Goal: Task Accomplishment & Management: Complete application form

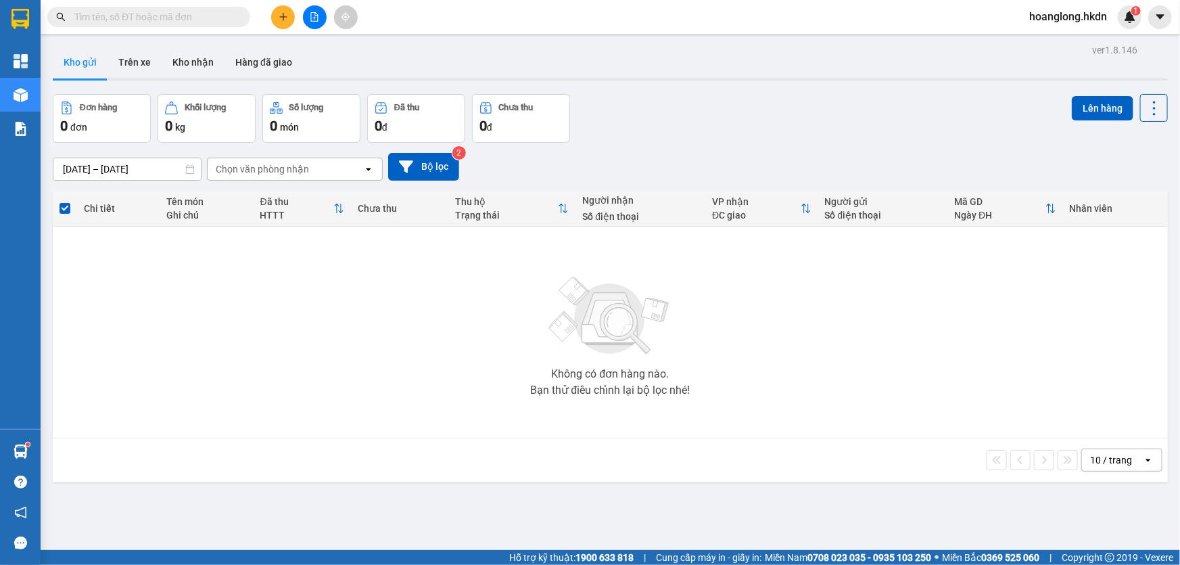
click at [277, 20] on button at bounding box center [283, 17] width 24 height 24
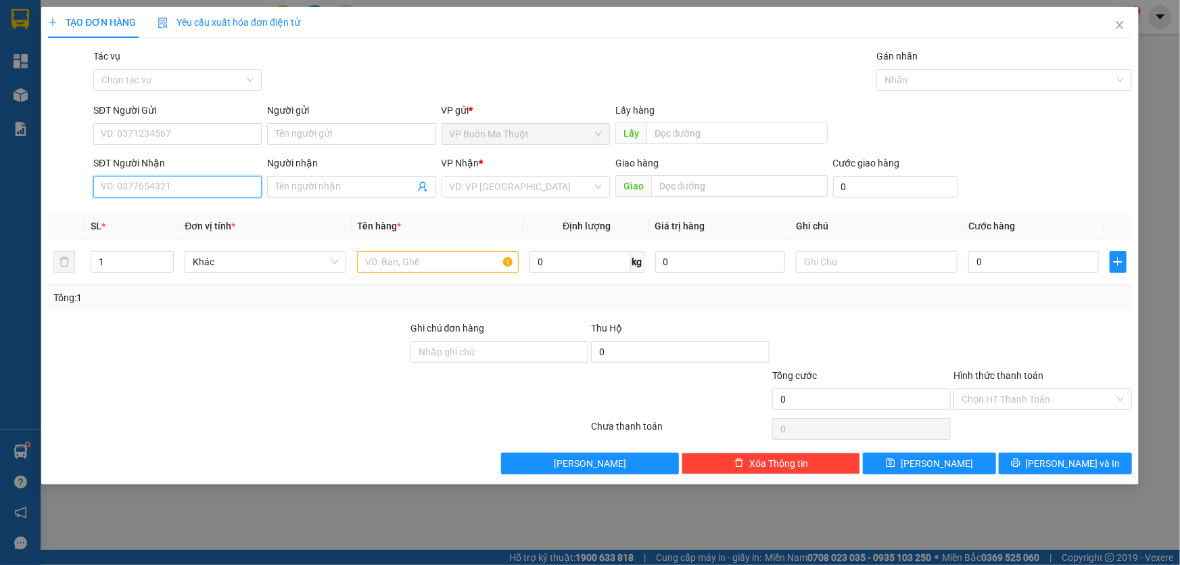
click at [195, 189] on input "SĐT Người Nhận" at bounding box center [177, 187] width 168 height 22
type input "0976717927"
click at [502, 183] on input "search" at bounding box center [521, 186] width 143 height 20
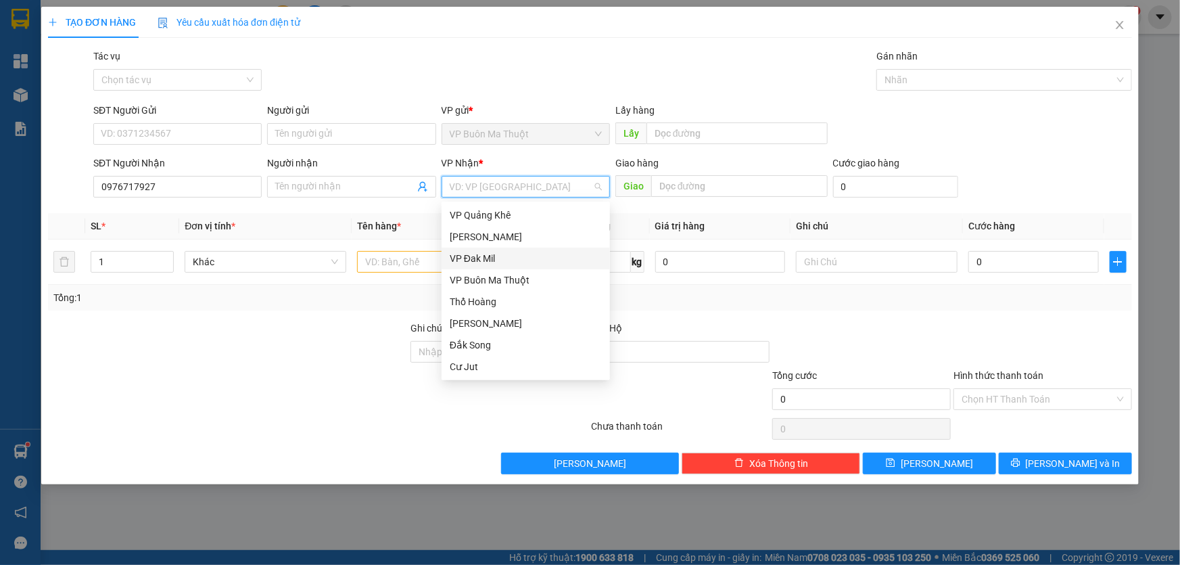
click at [462, 252] on div "VP Đak Mil" at bounding box center [526, 258] width 152 height 15
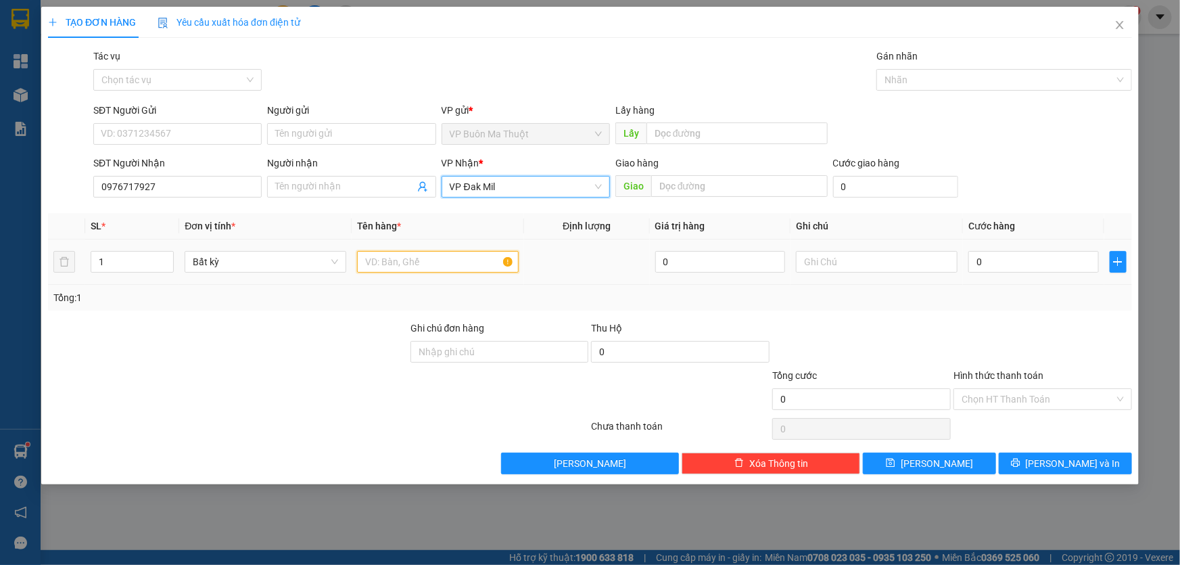
click at [397, 259] on input "text" at bounding box center [438, 262] width 162 height 22
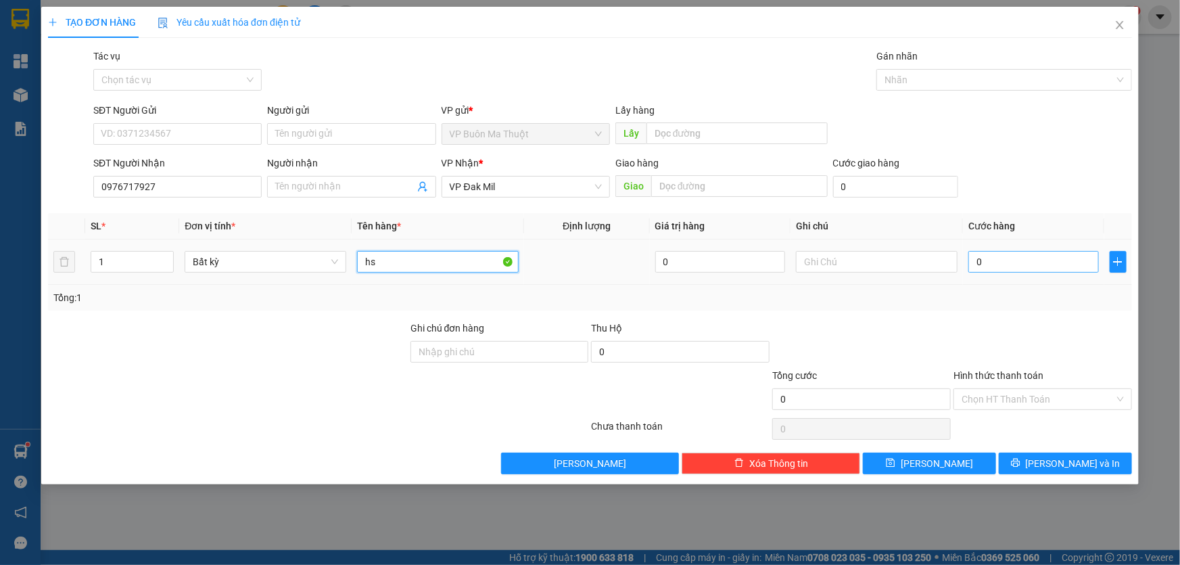
type input "hs"
click at [1024, 266] on input "0" at bounding box center [1033, 262] width 130 height 22
type input "3"
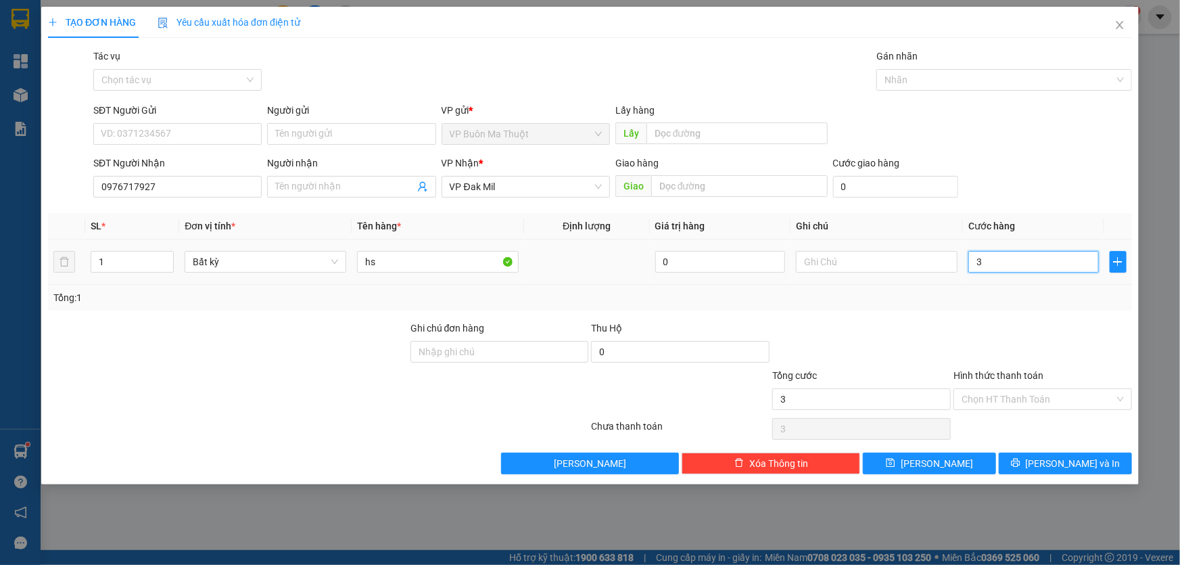
type input "30"
type input "300"
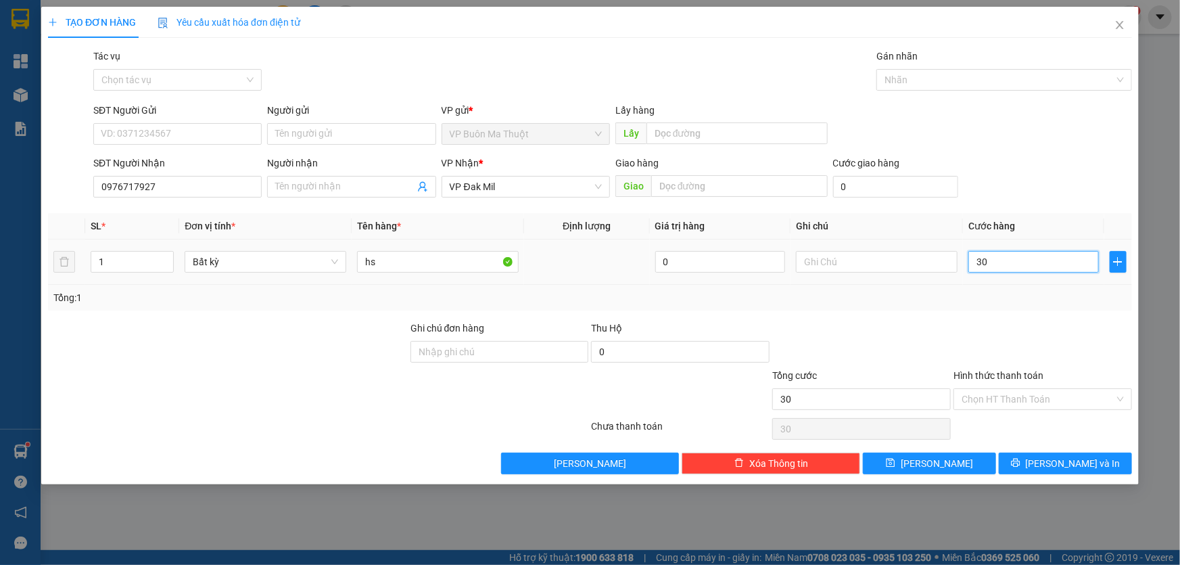
type input "300"
type input "3.000"
type input "30.000"
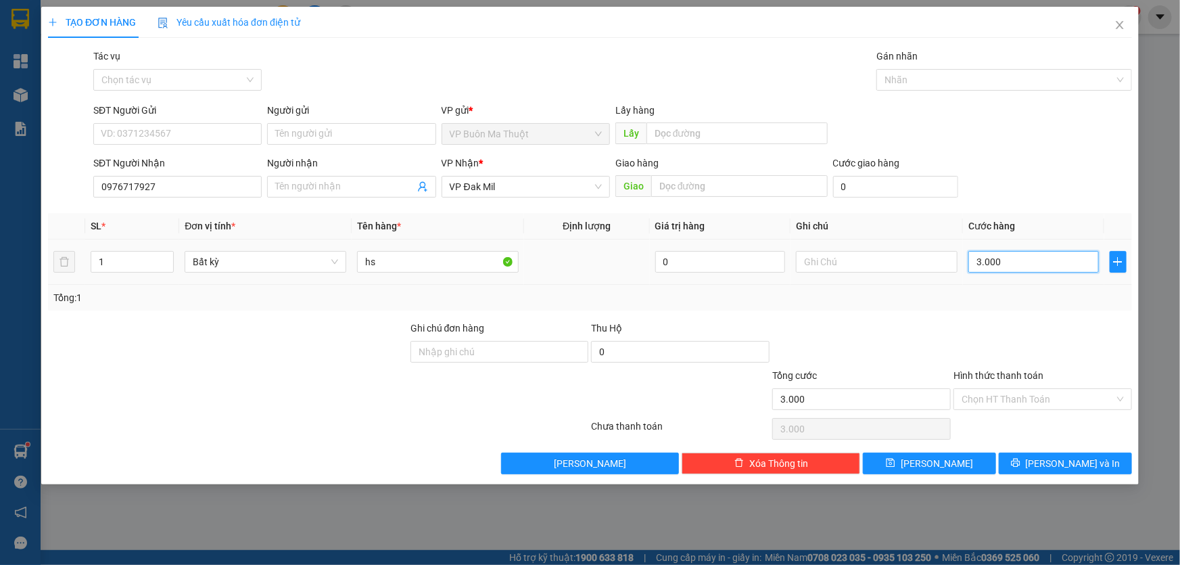
type input "30.000"
click at [1042, 406] on input "Hình thức thanh toán" at bounding box center [1038, 399] width 153 height 20
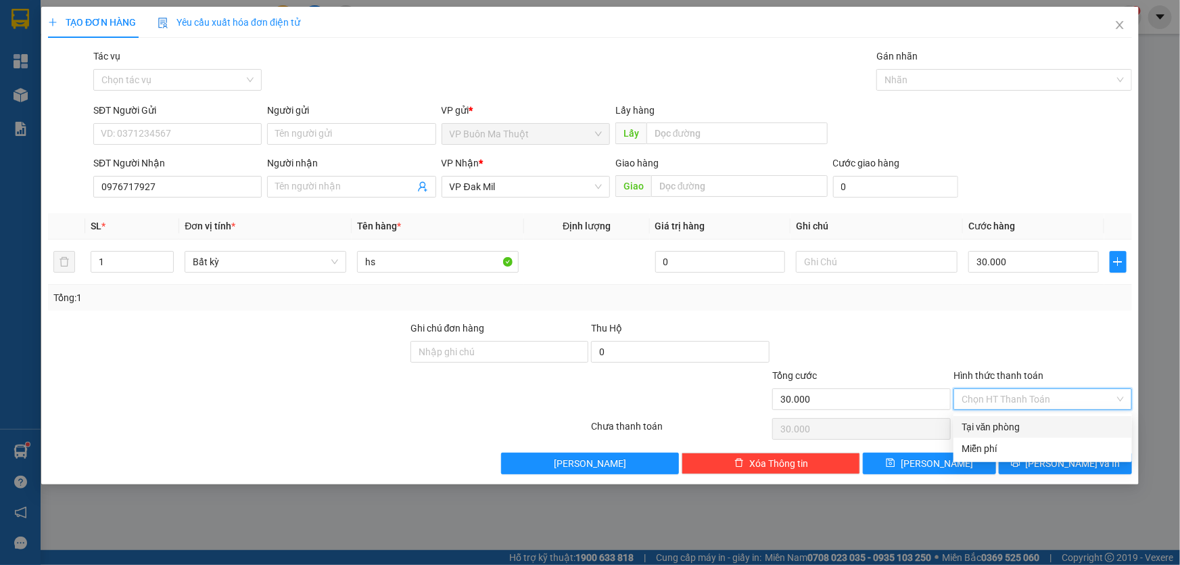
click at [1000, 424] on div "Tại văn phòng" at bounding box center [1043, 426] width 162 height 15
type input "0"
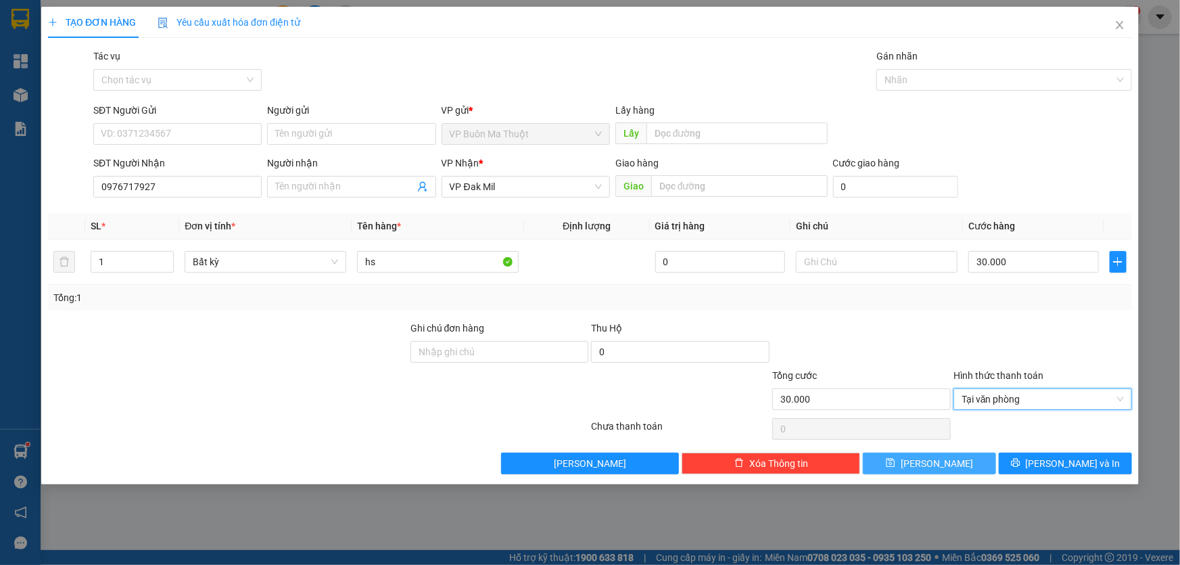
click at [968, 463] on button "[PERSON_NAME]" at bounding box center [929, 463] width 133 height 22
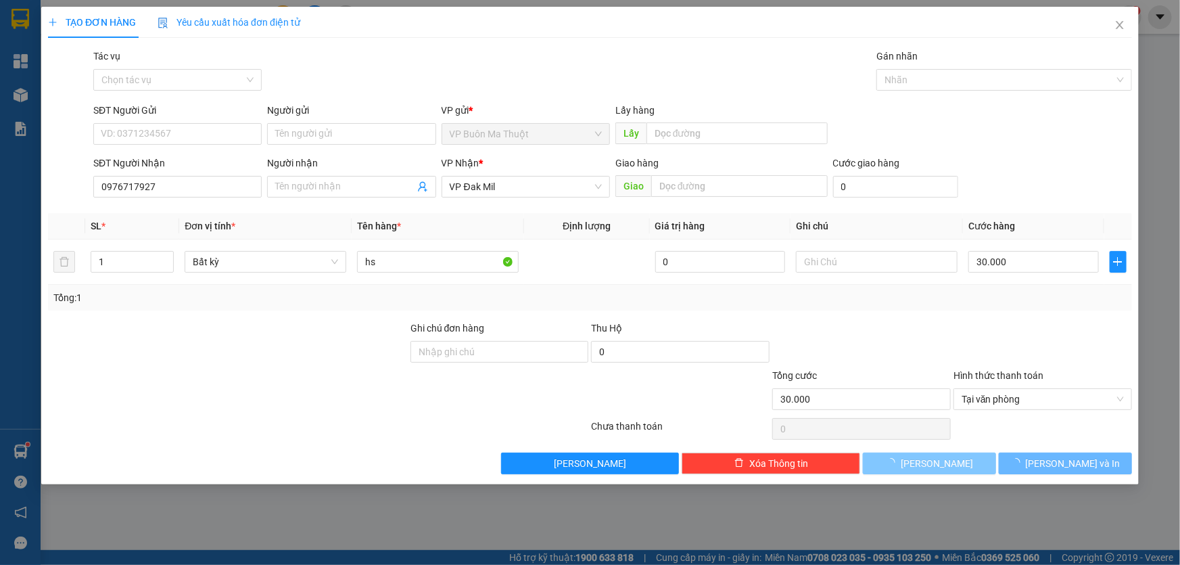
type input "0"
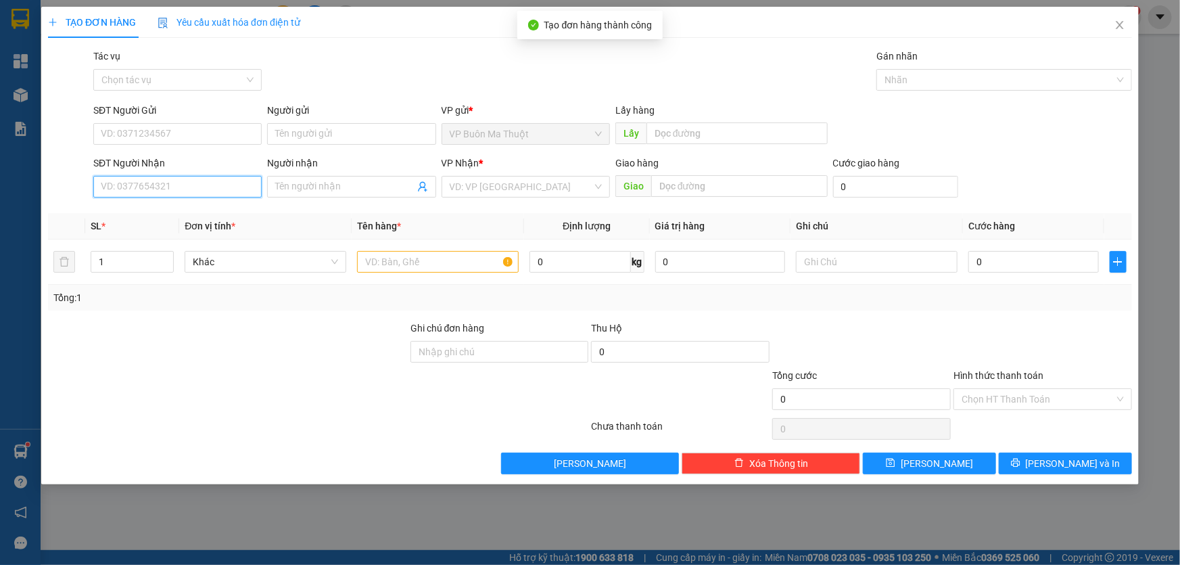
click at [150, 180] on input "SĐT Người Nhận" at bounding box center [177, 187] width 168 height 22
type input "0933331695"
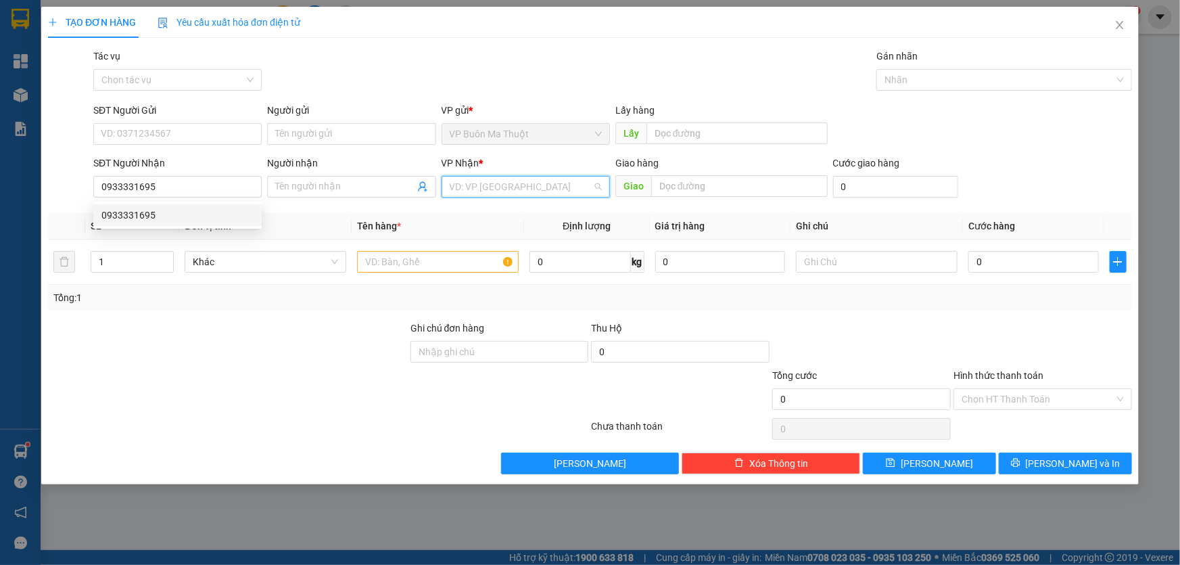
click at [471, 189] on input "search" at bounding box center [521, 186] width 143 height 20
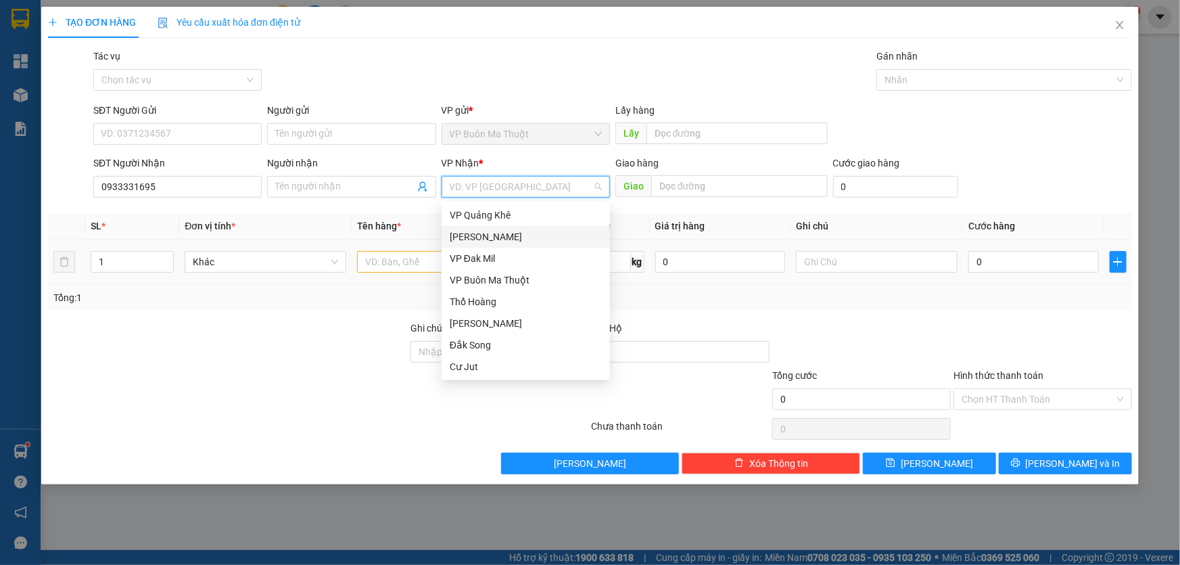
drag, startPoint x: 460, startPoint y: 241, endPoint x: 426, endPoint y: 257, distance: 37.8
click at [460, 241] on div "[PERSON_NAME]" at bounding box center [526, 236] width 152 height 15
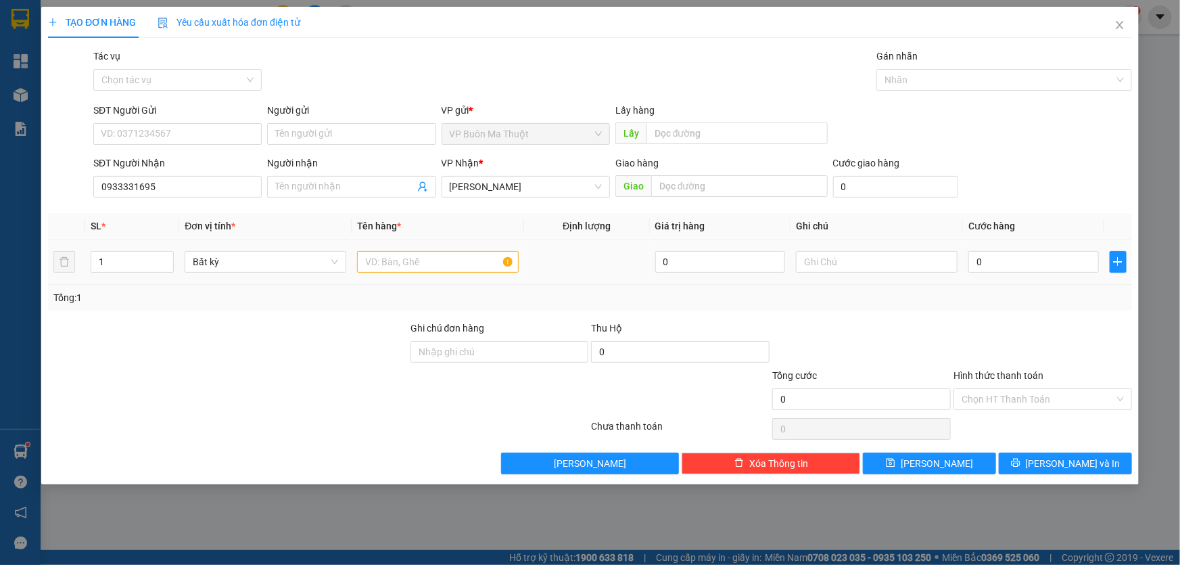
click at [384, 275] on div at bounding box center [438, 261] width 162 height 27
click at [406, 265] on input "text" at bounding box center [438, 262] width 162 height 22
type input "bọc"
click at [1003, 266] on input "0" at bounding box center [1033, 262] width 130 height 22
type input "3"
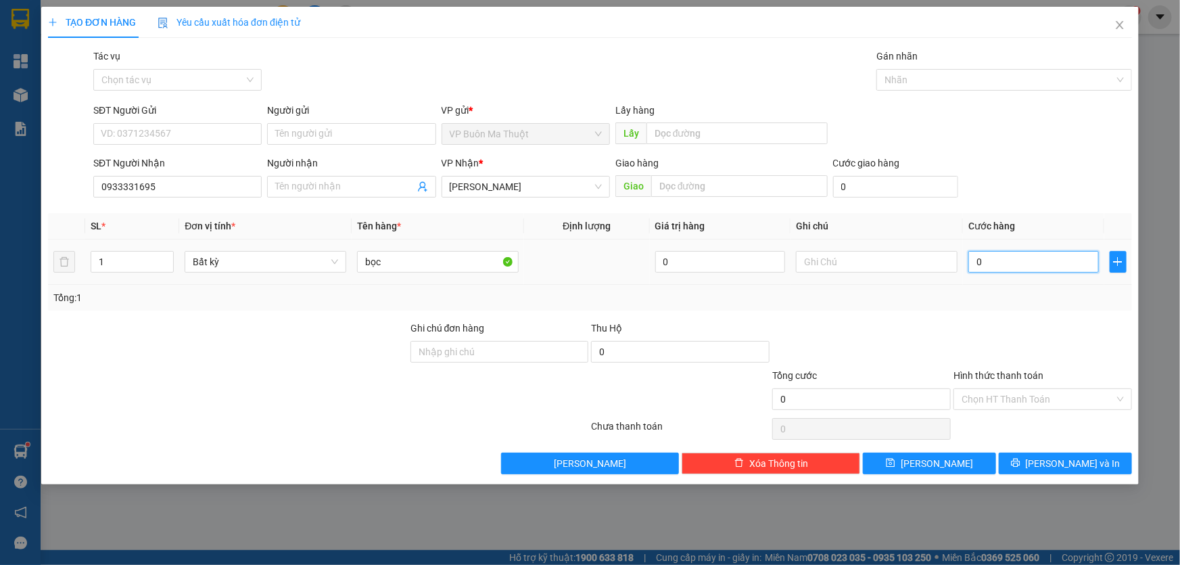
type input "3"
type input "30"
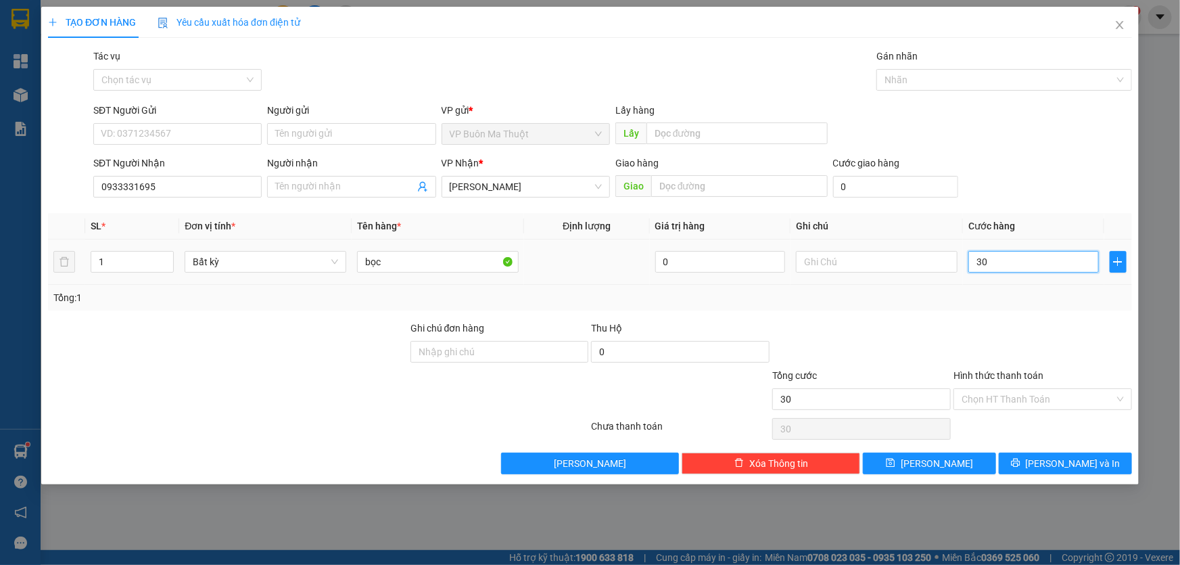
type input "300"
type input "3.000"
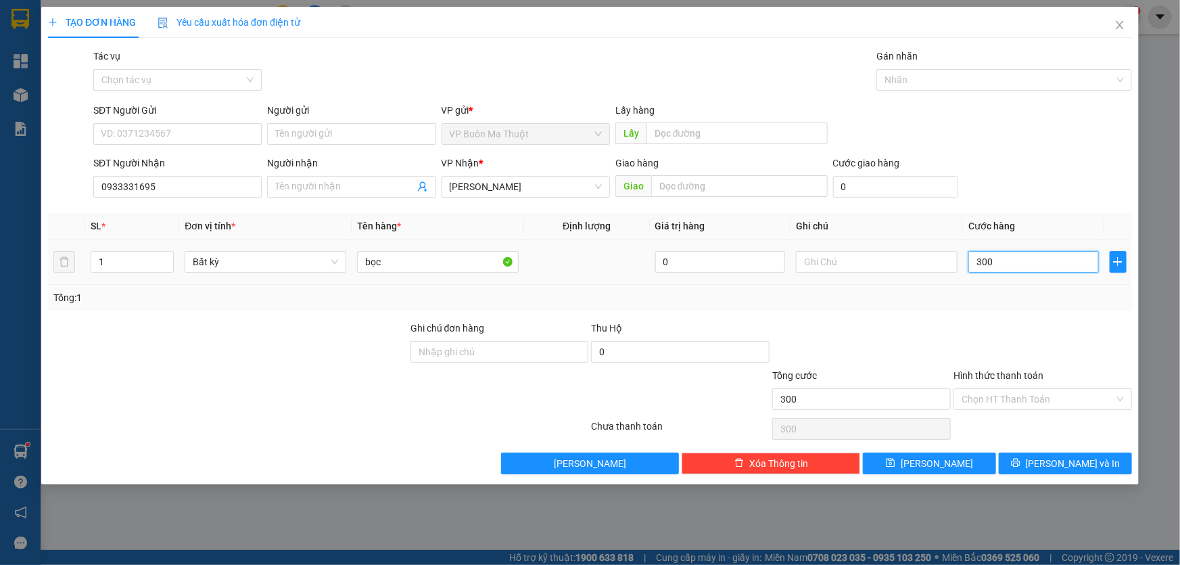
type input "3.000"
type input "30.000"
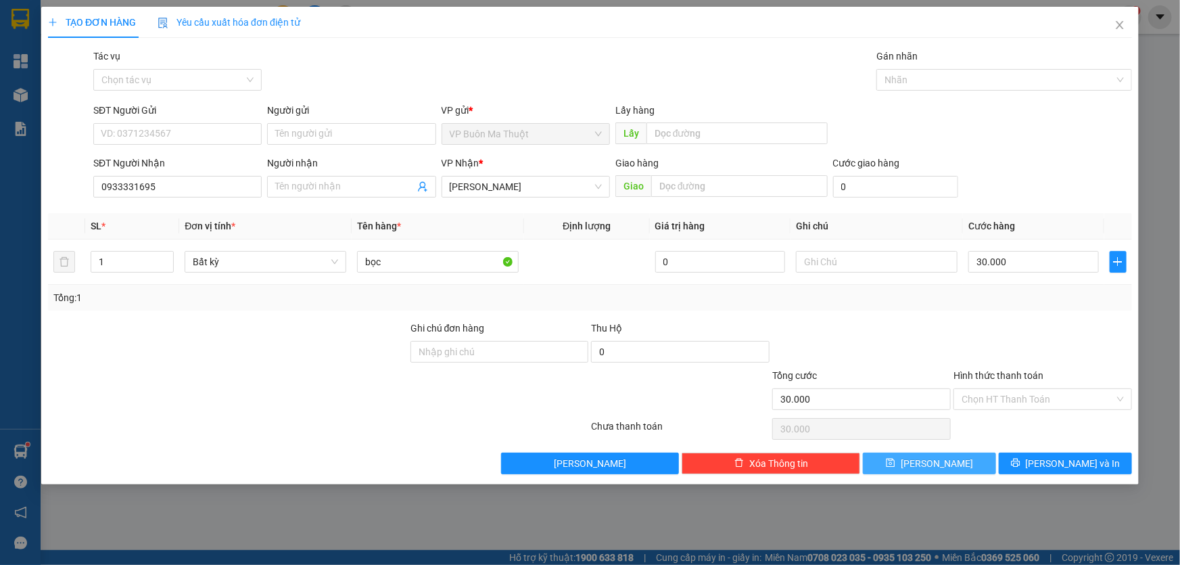
click at [960, 460] on button "[PERSON_NAME]" at bounding box center [929, 463] width 133 height 22
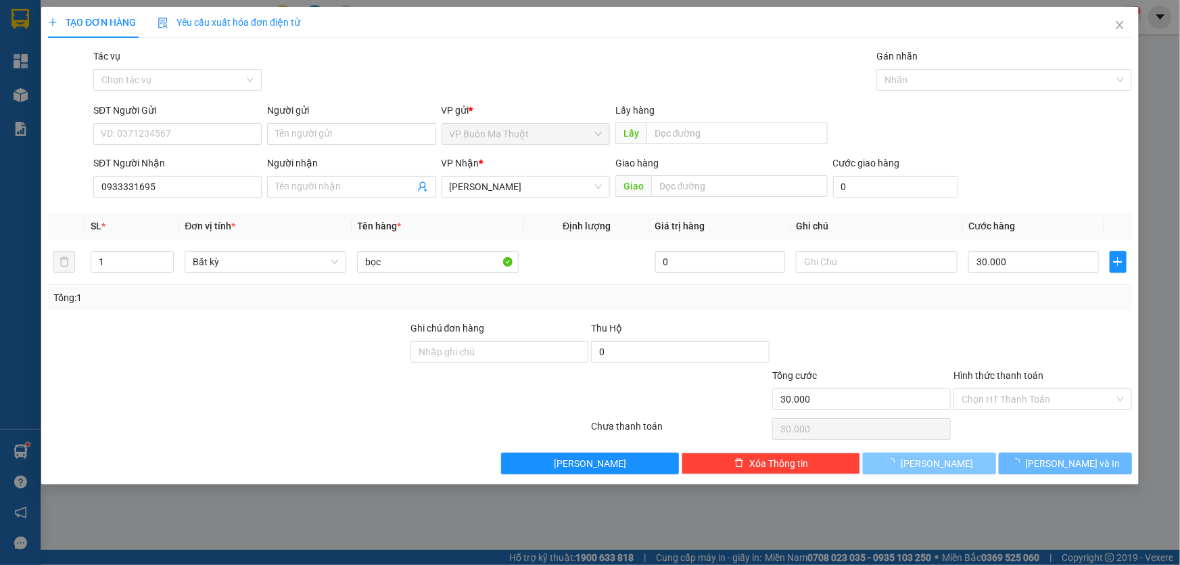
type input "0"
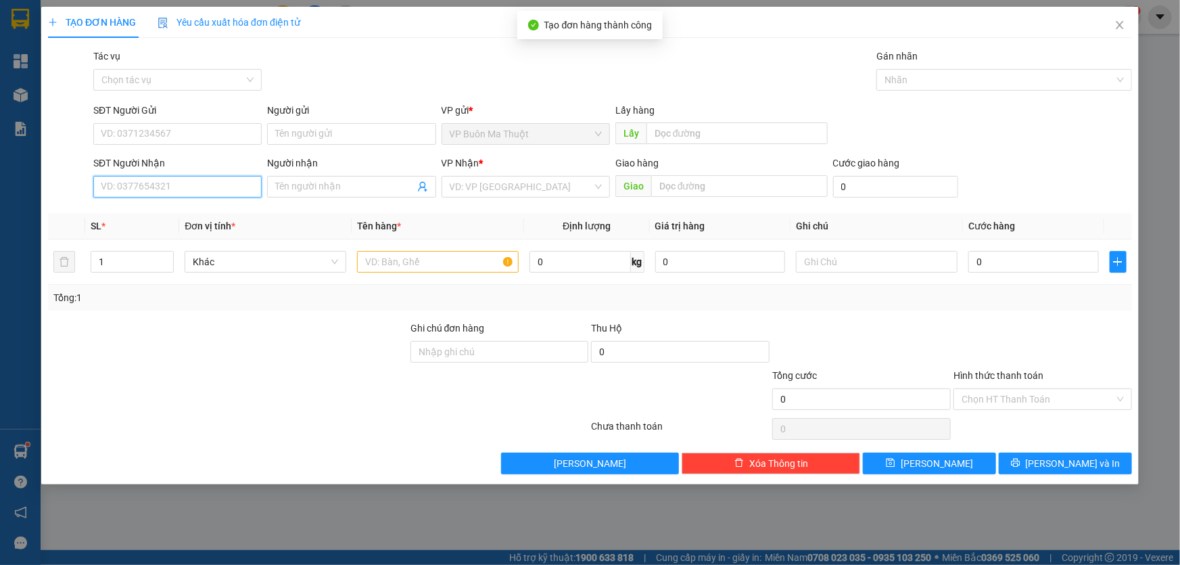
click at [183, 185] on input "SĐT Người Nhận" at bounding box center [177, 187] width 168 height 22
type input "0905744979"
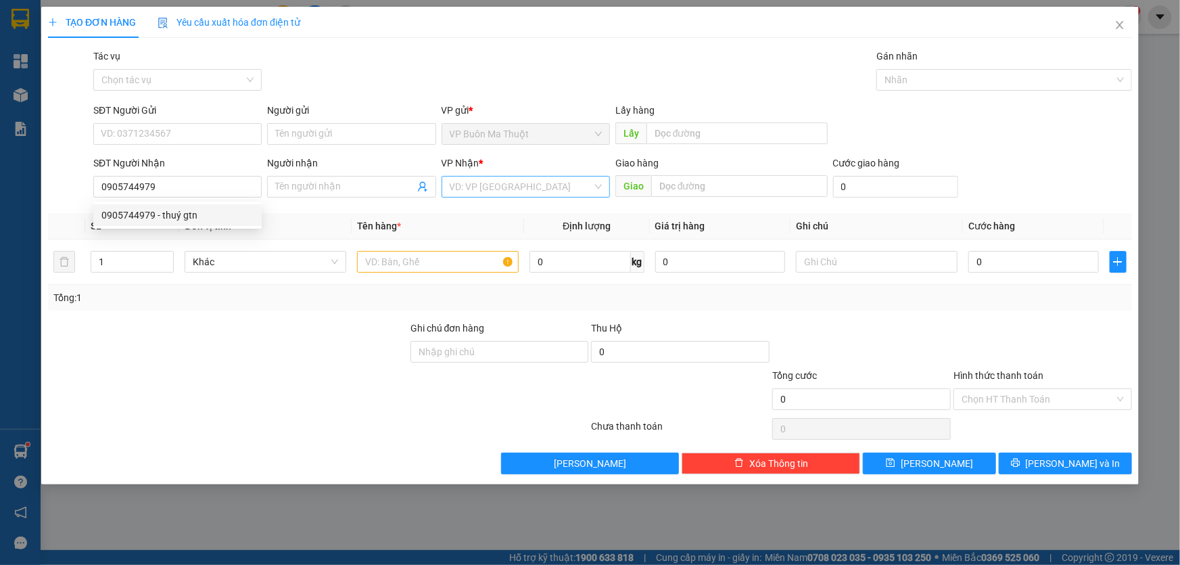
click at [527, 179] on input "search" at bounding box center [521, 186] width 143 height 20
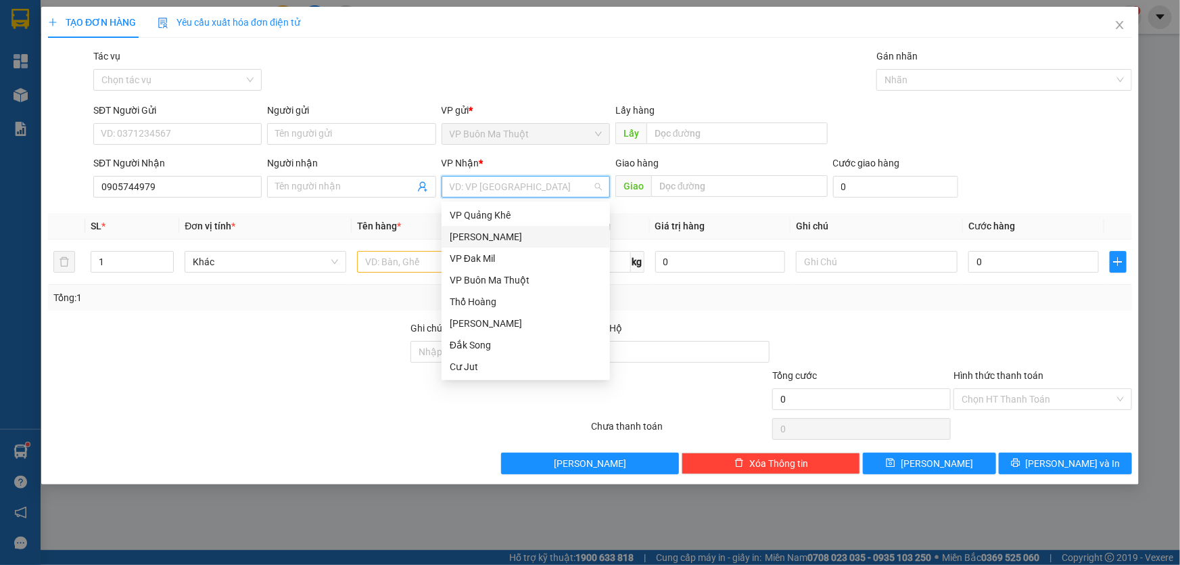
click at [458, 241] on div "[PERSON_NAME]" at bounding box center [526, 236] width 152 height 15
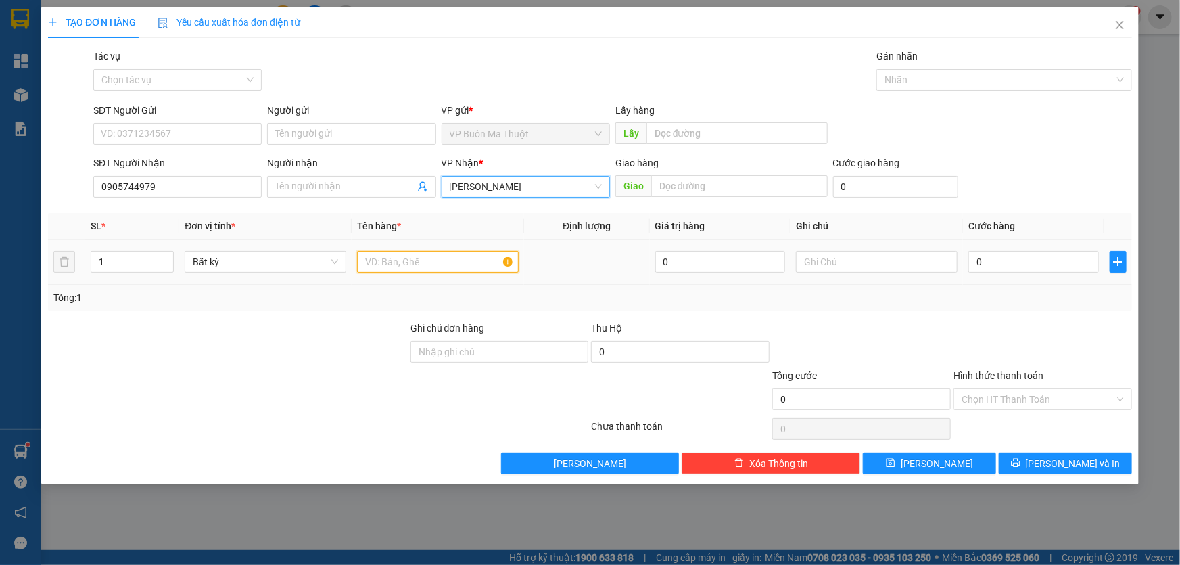
click at [410, 258] on input "text" at bounding box center [438, 262] width 162 height 22
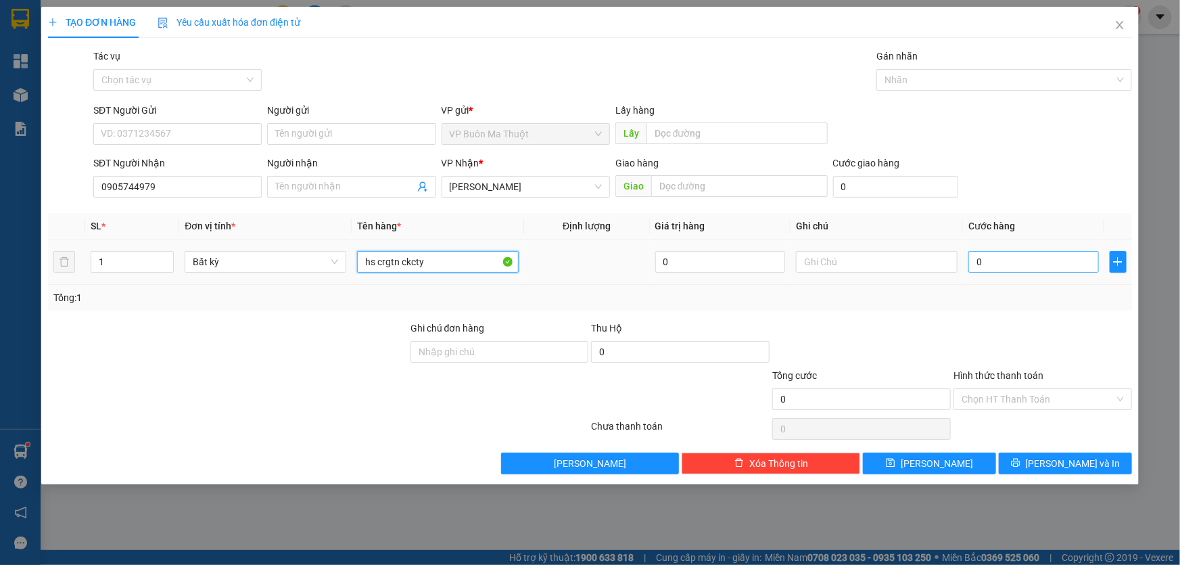
type input "hs crgtn ckcty"
click at [1017, 256] on input "0" at bounding box center [1033, 262] width 130 height 22
type input "6"
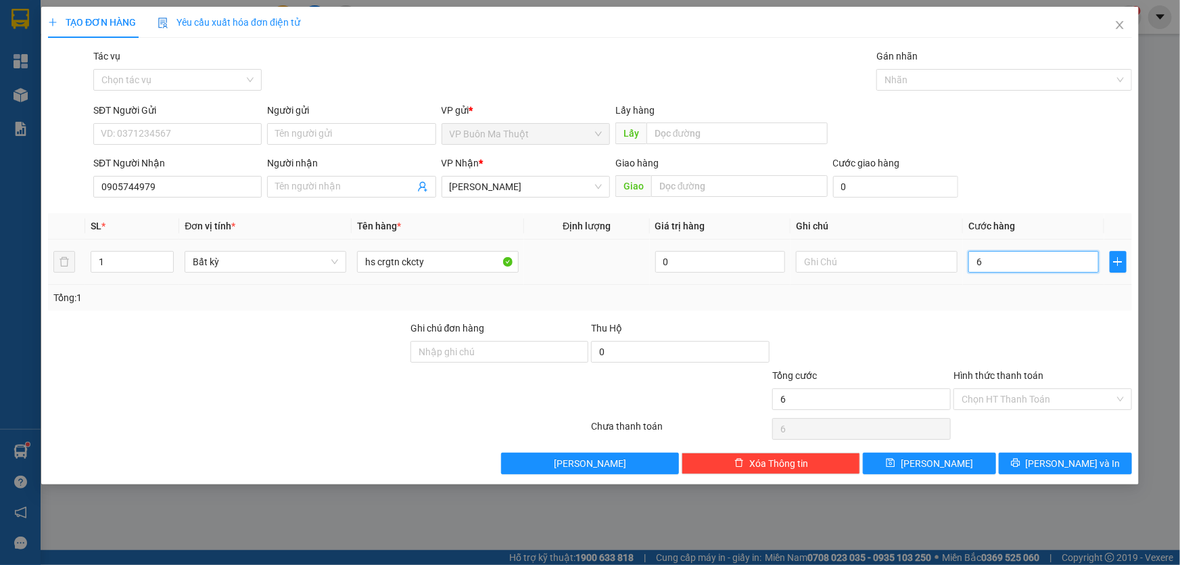
type input "60"
type input "600"
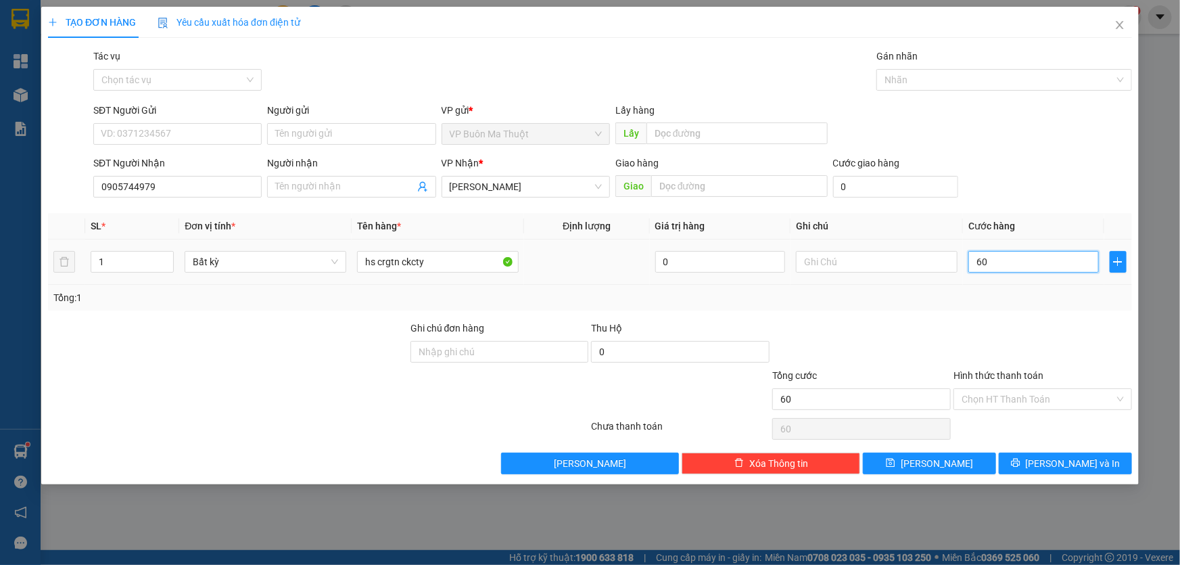
type input "600"
type input "6.000"
type input "60.000"
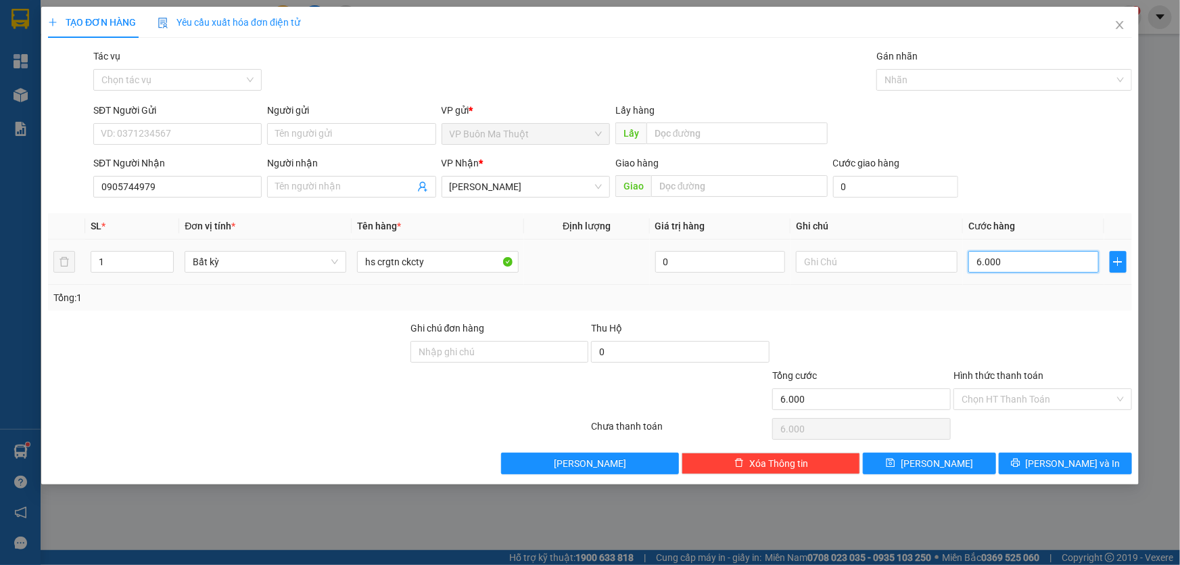
type input "60.000"
click at [978, 402] on input "Hình thức thanh toán" at bounding box center [1038, 399] width 153 height 20
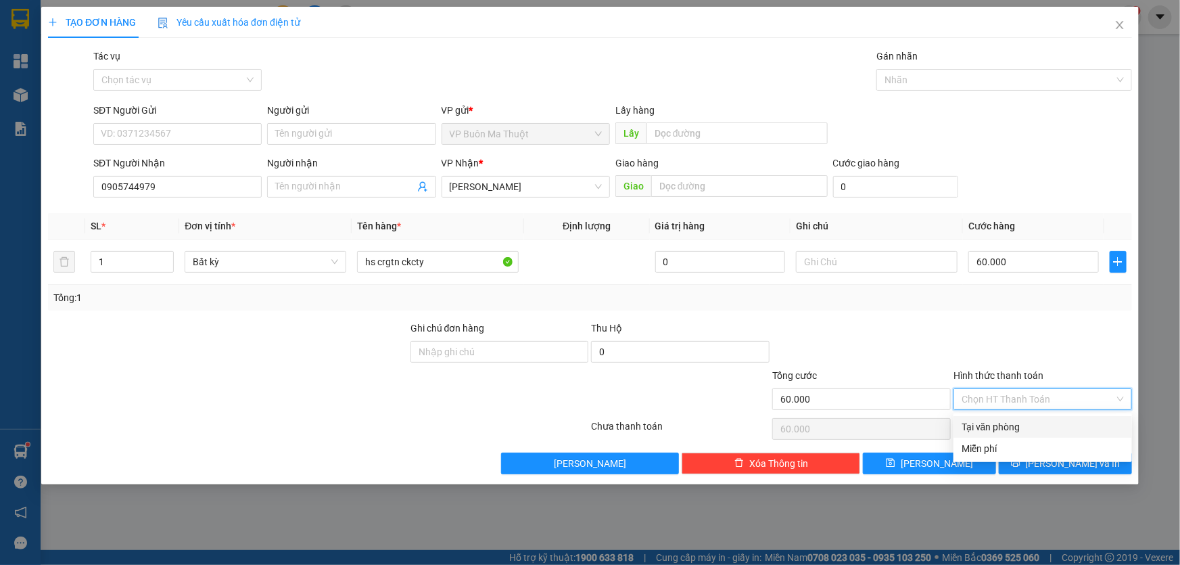
click at [976, 435] on div "Tại văn phòng" at bounding box center [1042, 427] width 179 height 22
type input "0"
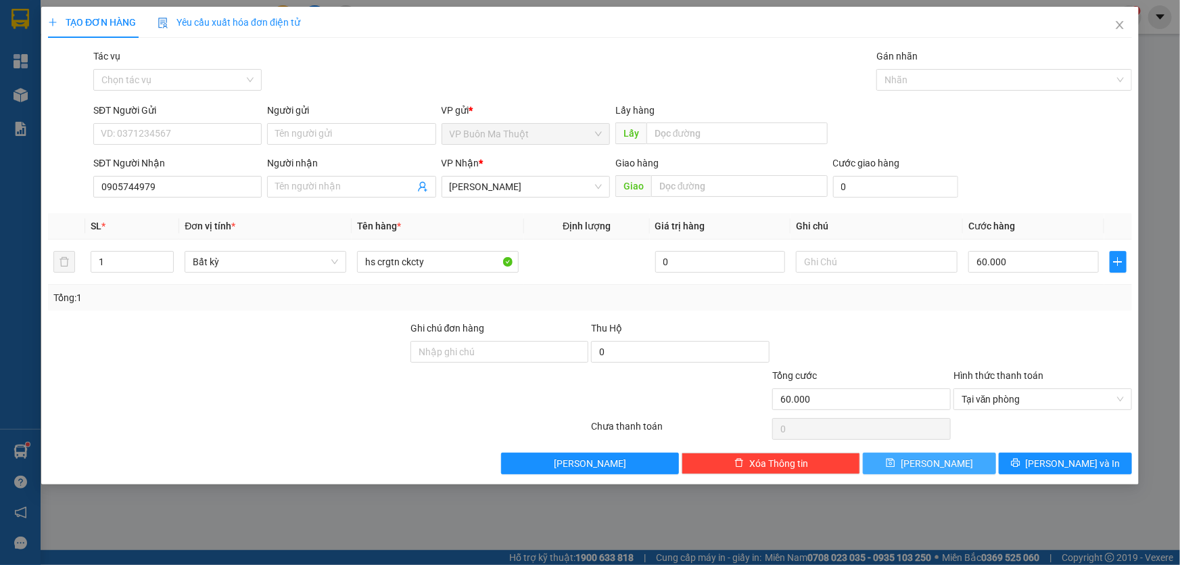
click at [954, 460] on button "[PERSON_NAME]" at bounding box center [929, 463] width 133 height 22
type input "0"
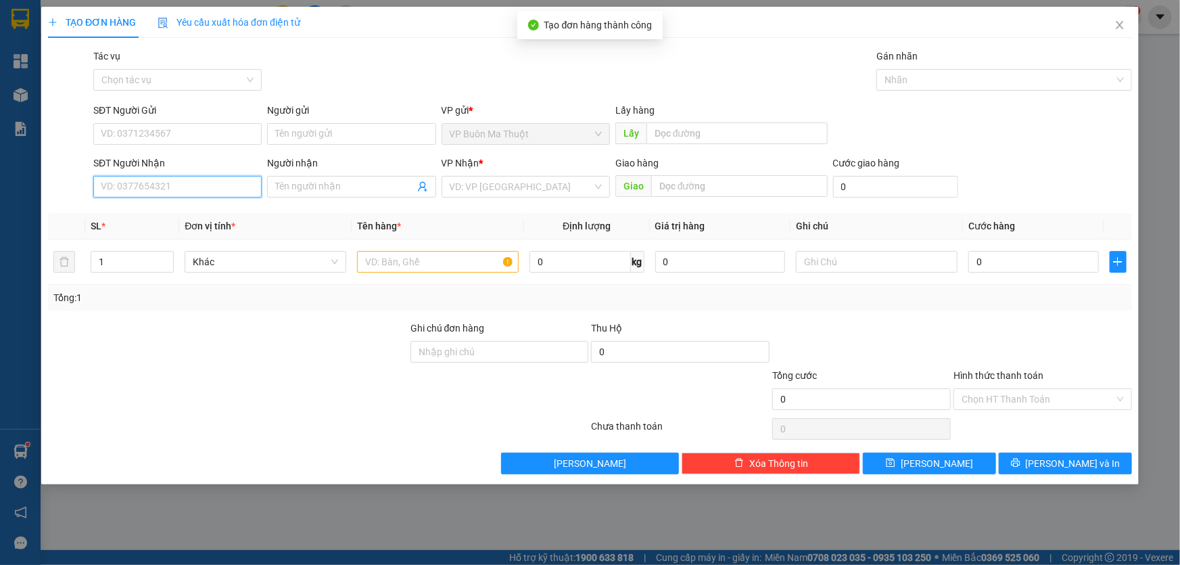
click at [175, 196] on input "SĐT Người Nhận" at bounding box center [177, 187] width 168 height 22
type input "0905530878"
click at [525, 189] on input "search" at bounding box center [521, 186] width 143 height 20
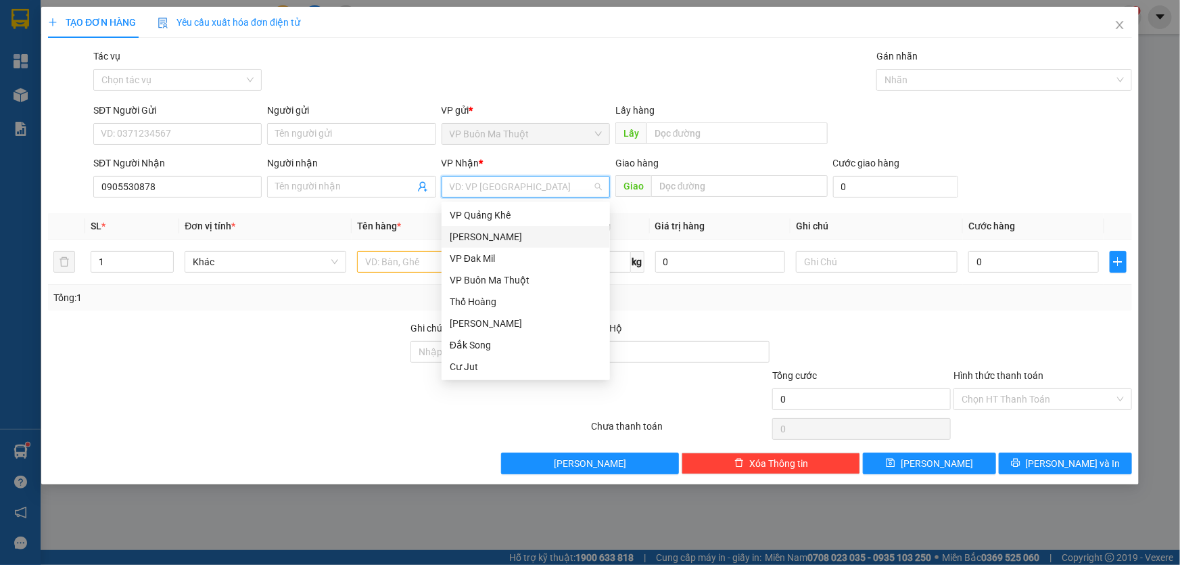
click at [477, 242] on div "[PERSON_NAME]" at bounding box center [526, 236] width 152 height 15
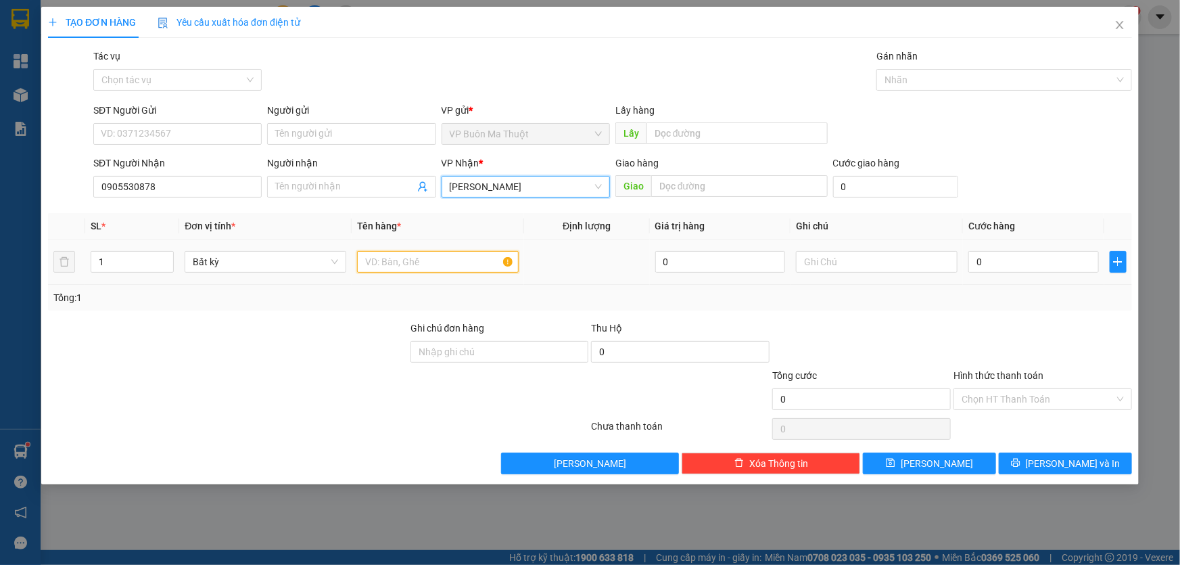
click at [422, 255] on input "text" at bounding box center [438, 262] width 162 height 22
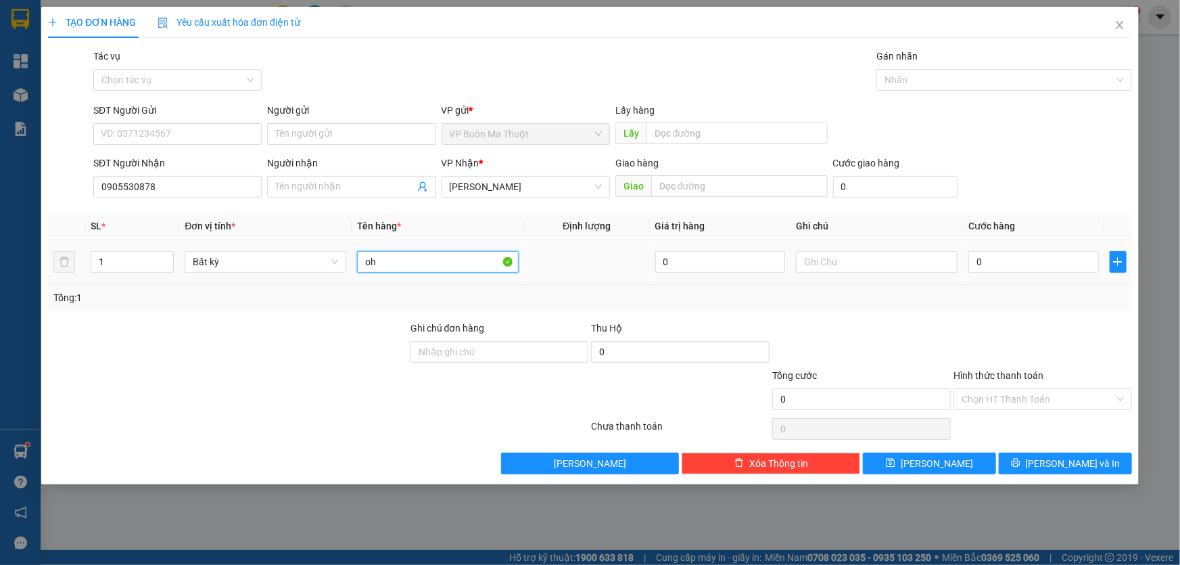
type input "o"
type input "hộp"
click at [1042, 250] on div "0" at bounding box center [1033, 261] width 130 height 27
type input "3"
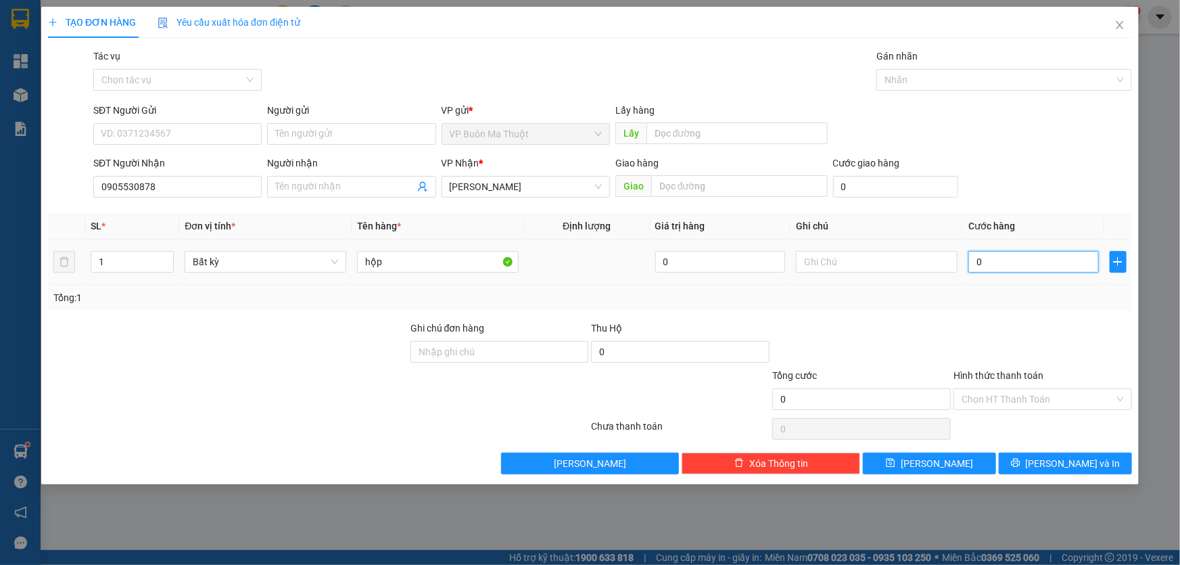
type input "3"
type input "30"
type input "300"
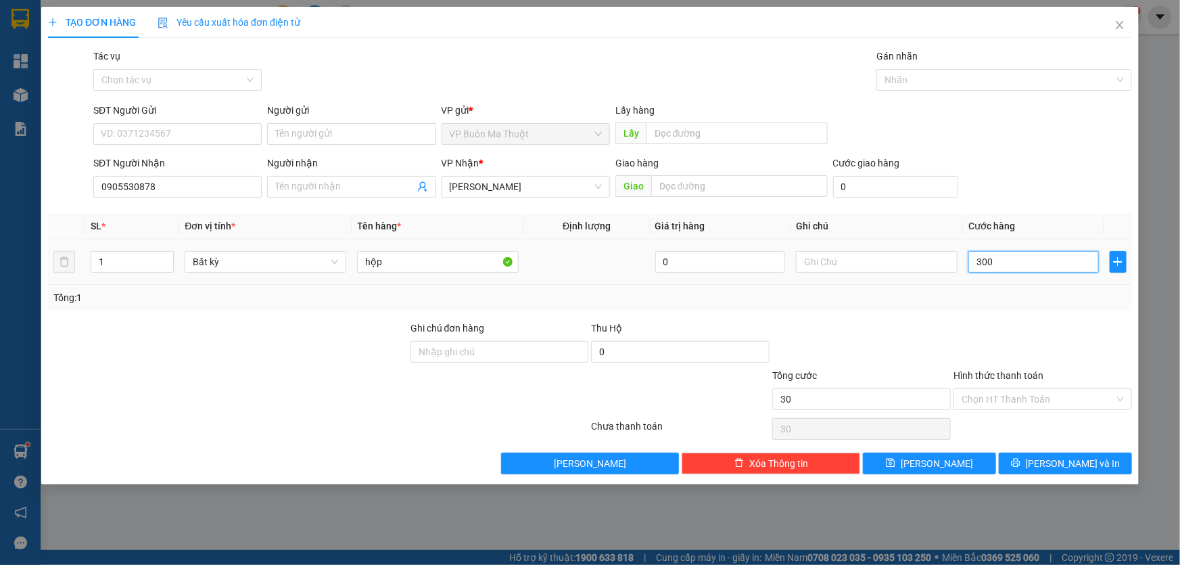
type input "300"
type input "3.000"
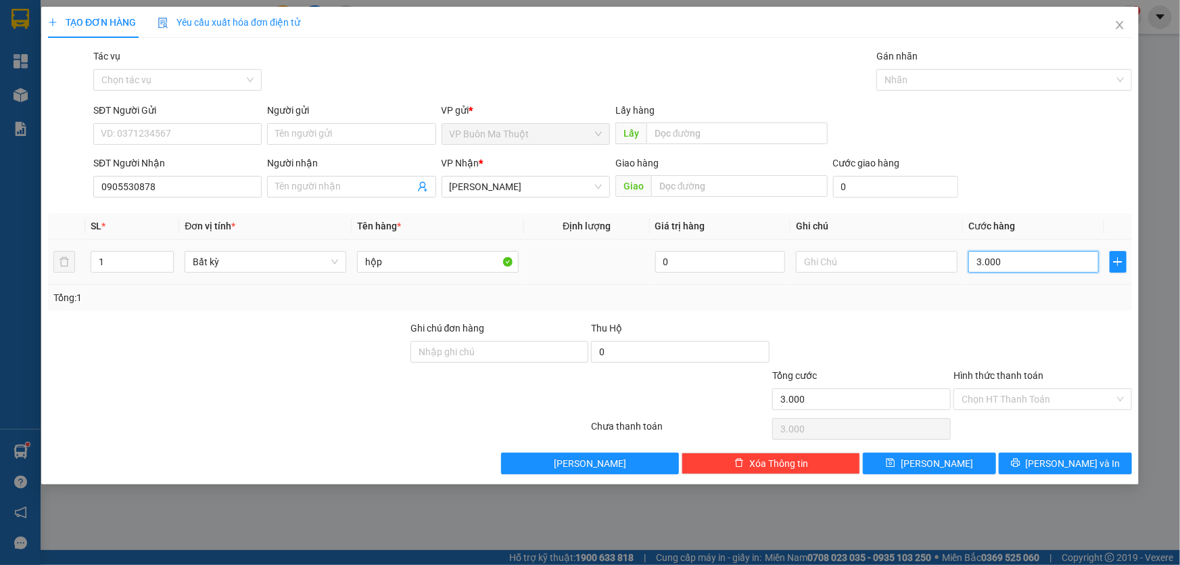
type input "30.000"
click at [973, 451] on div "Transit Pickup Surcharge Ids Transit Deliver Surcharge Ids Transit Deliver Surc…" at bounding box center [590, 261] width 1084 height 425
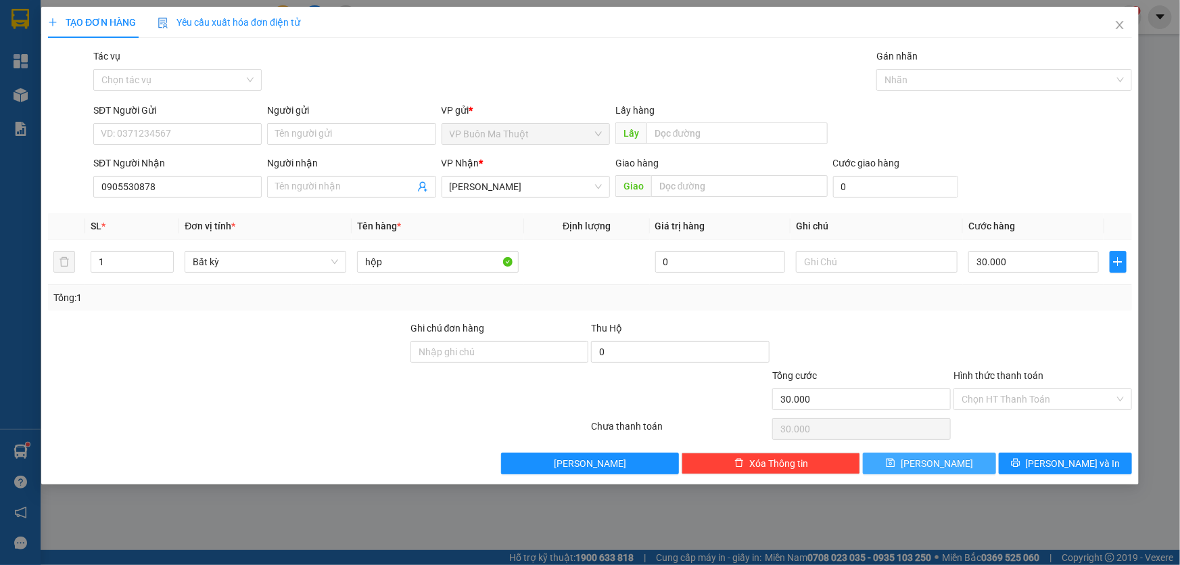
click at [972, 456] on button "[PERSON_NAME]" at bounding box center [929, 463] width 133 height 22
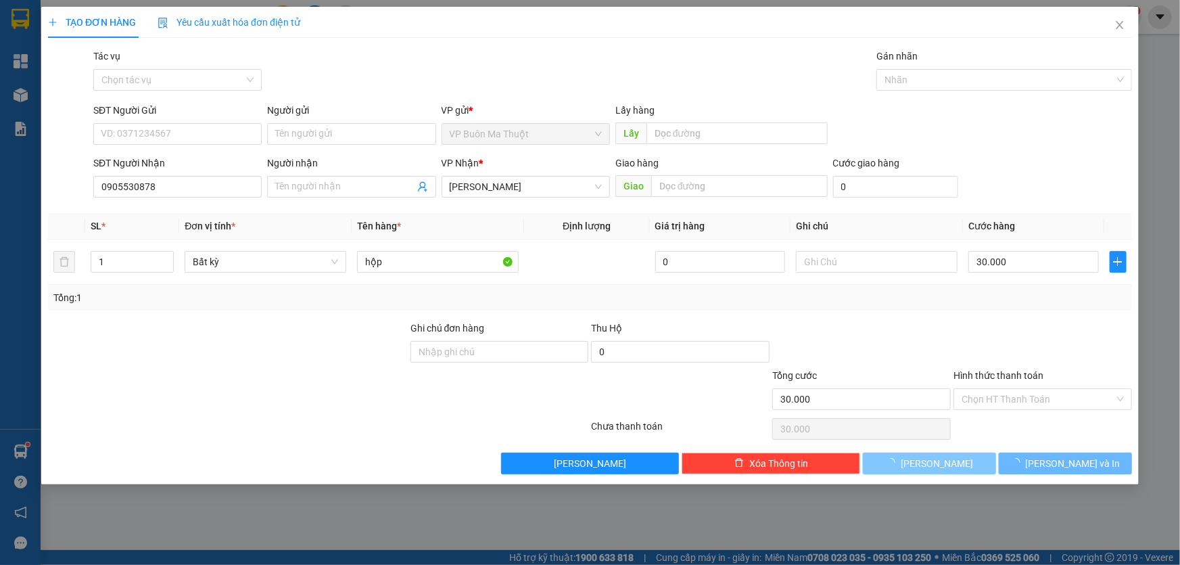
type input "0"
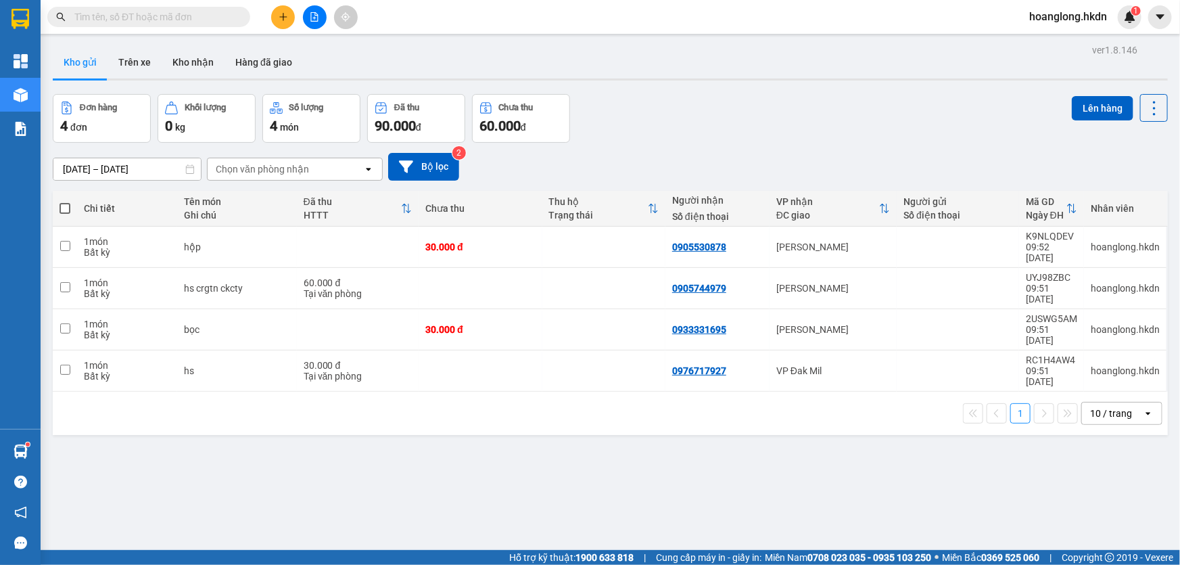
click at [66, 210] on span at bounding box center [65, 208] width 11 height 11
click at [65, 201] on input "checkbox" at bounding box center [65, 201] width 0 height 0
checkbox input "true"
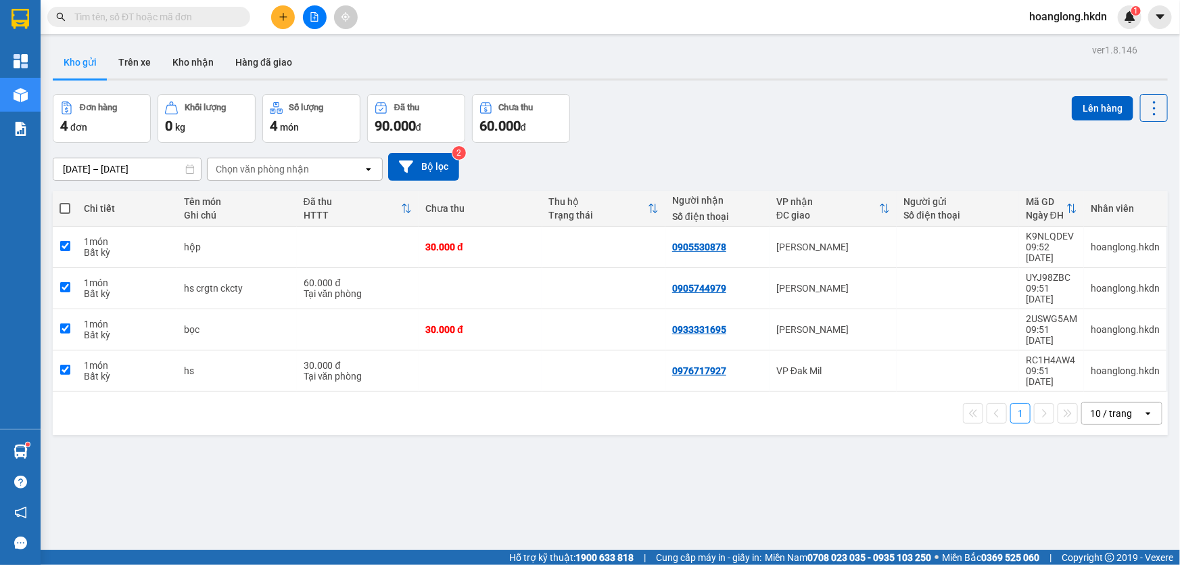
checkbox input "true"
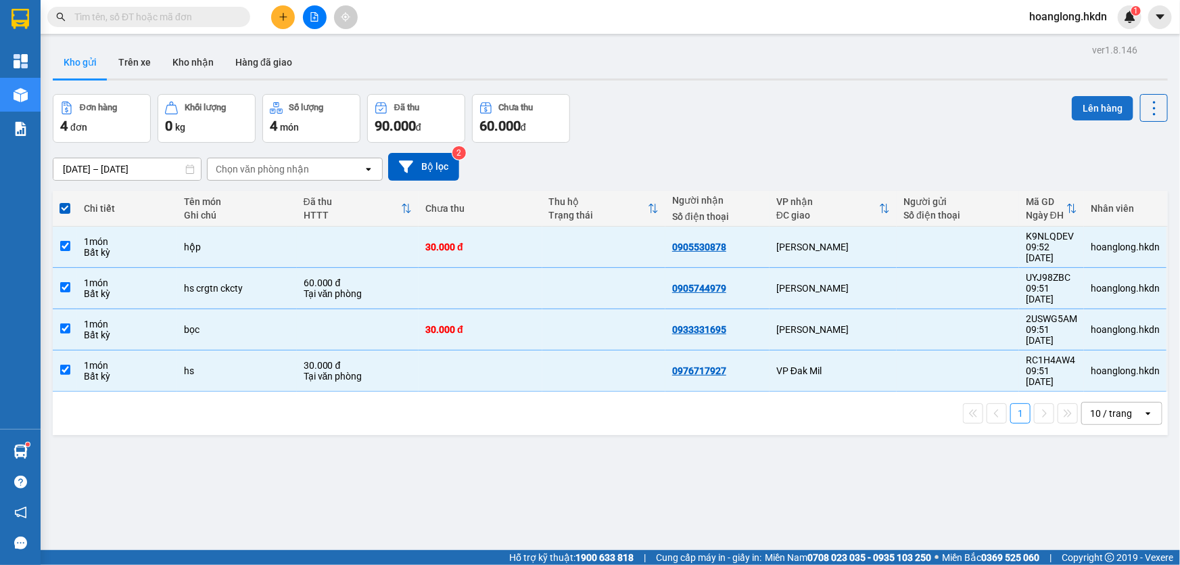
click at [1081, 112] on button "Lên hàng" at bounding box center [1103, 108] width 62 height 24
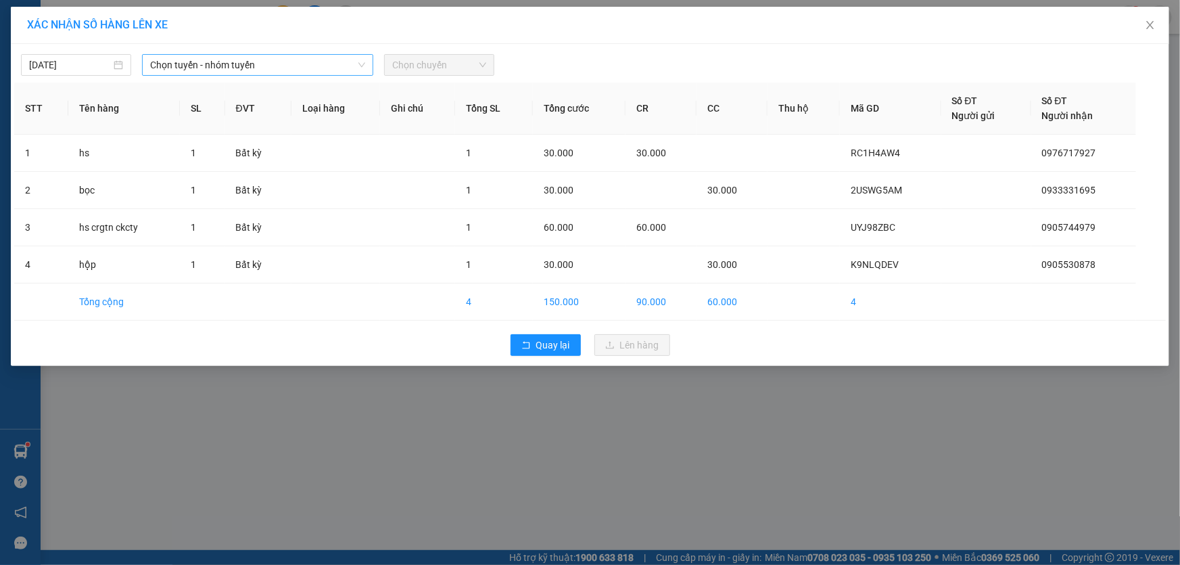
click at [306, 55] on span "Chọn tuyến - nhóm tuyến" at bounding box center [257, 65] width 215 height 20
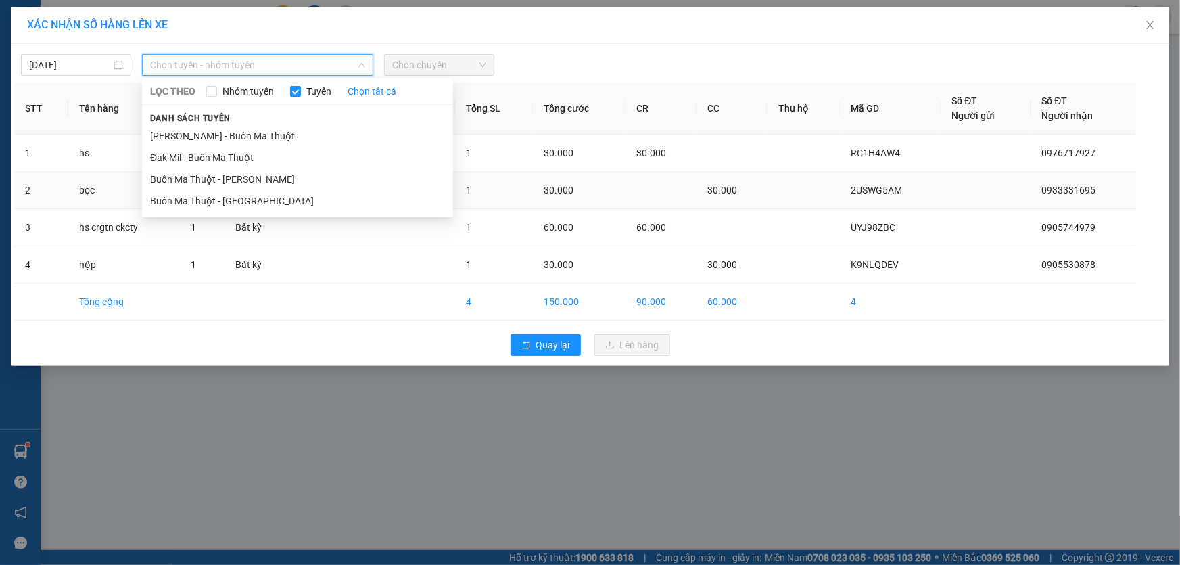
drag, startPoint x: 253, startPoint y: 206, endPoint x: 272, endPoint y: 174, distance: 36.4
click at [252, 205] on li "Buôn Ma Thuột - [GEOGRAPHIC_DATA]" at bounding box center [297, 201] width 311 height 22
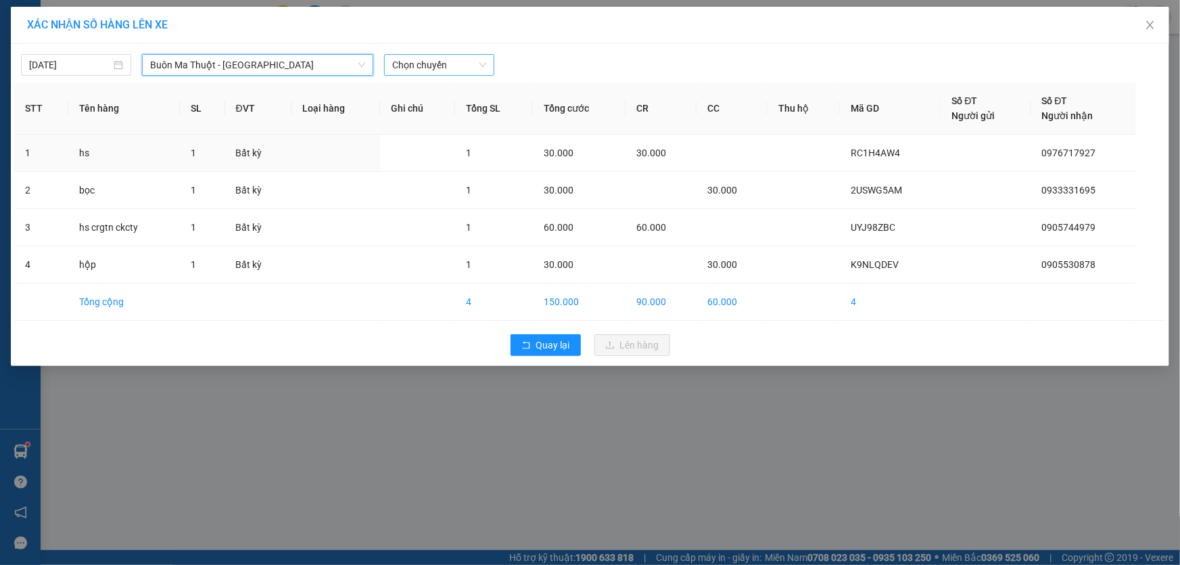
drag, startPoint x: 423, startPoint y: 62, endPoint x: 420, endPoint y: 75, distance: 13.9
click at [423, 61] on span "Chọn chuyến" at bounding box center [439, 65] width 94 height 20
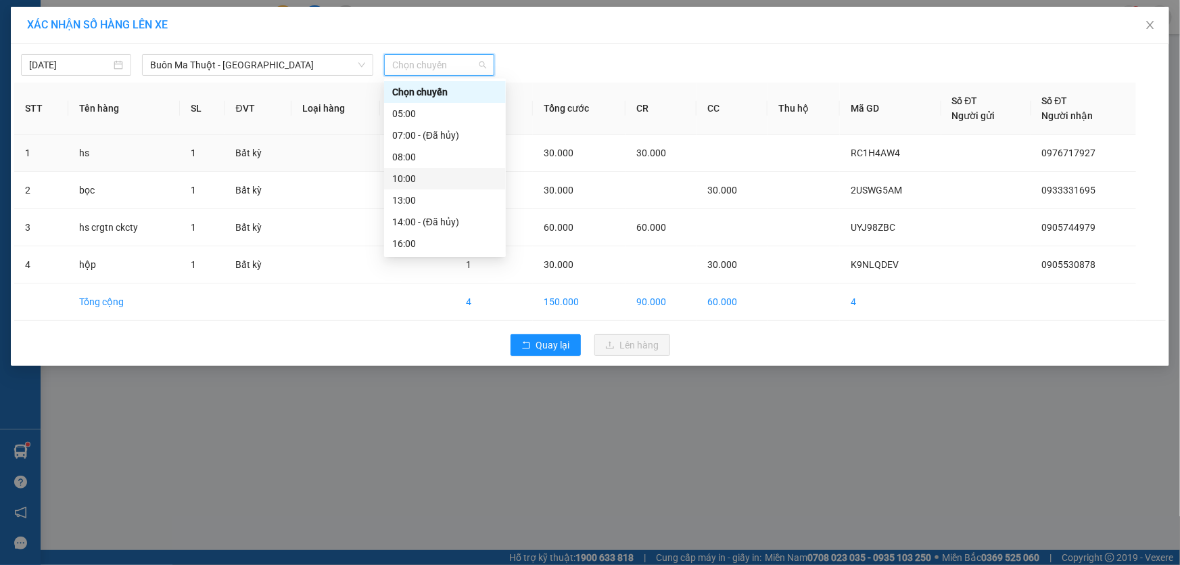
click at [421, 176] on div "10:00" at bounding box center [444, 178] width 105 height 15
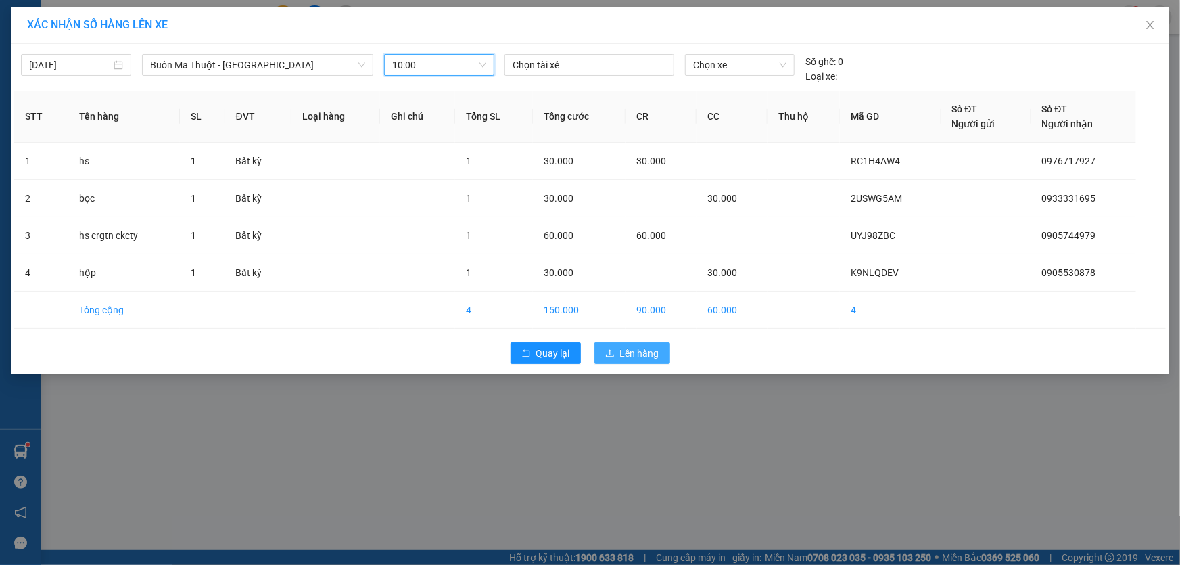
click at [621, 351] on span "Lên hàng" at bounding box center [639, 353] width 39 height 15
